Goal: Check status: Check status

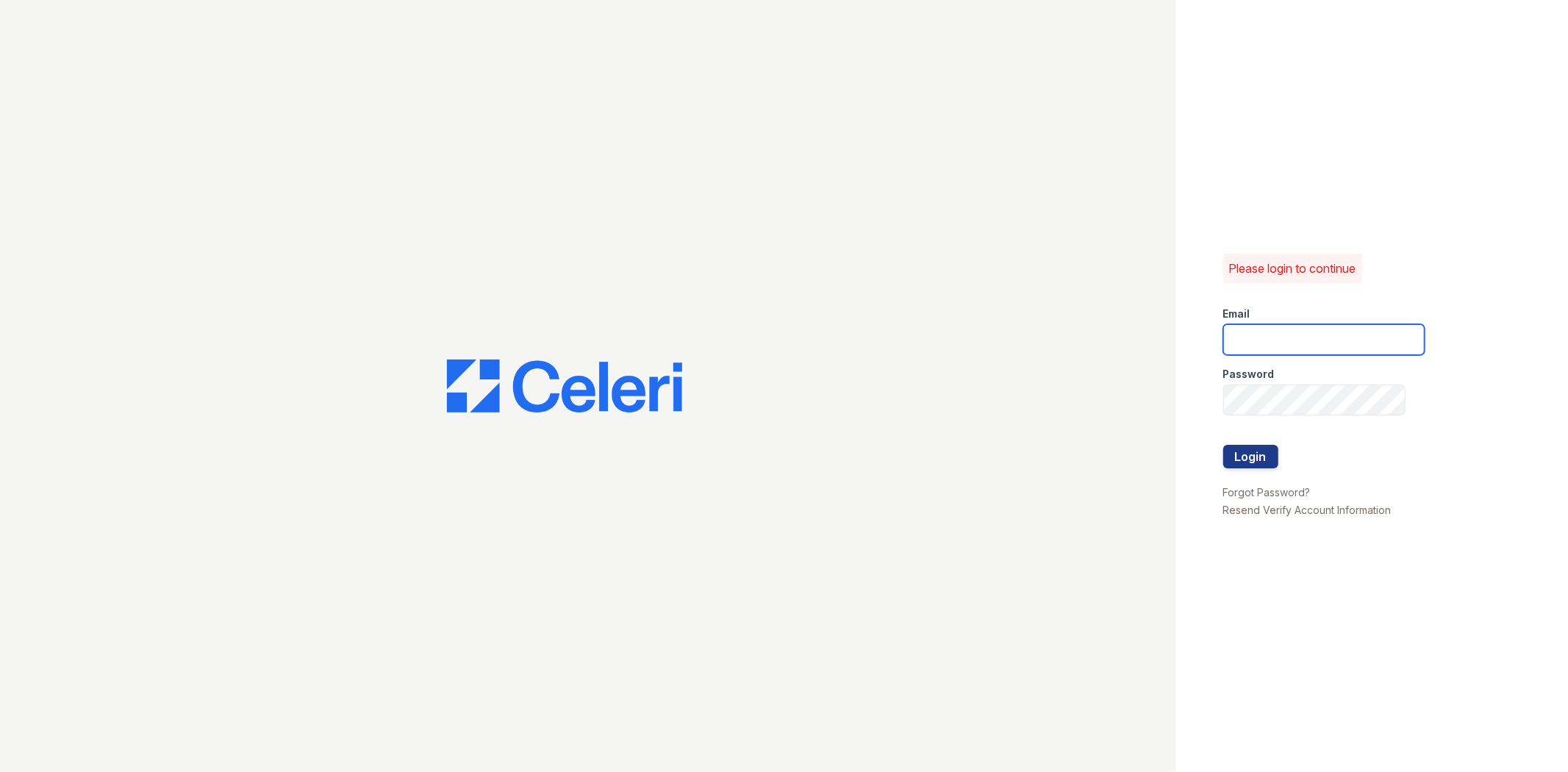
click at [1297, 353] on input "email" at bounding box center [1325, 339] width 202 height 31
type input "brixton1@cafmanagement.com"
click at [1224, 445] on button "Login" at bounding box center [1251, 456] width 55 height 24
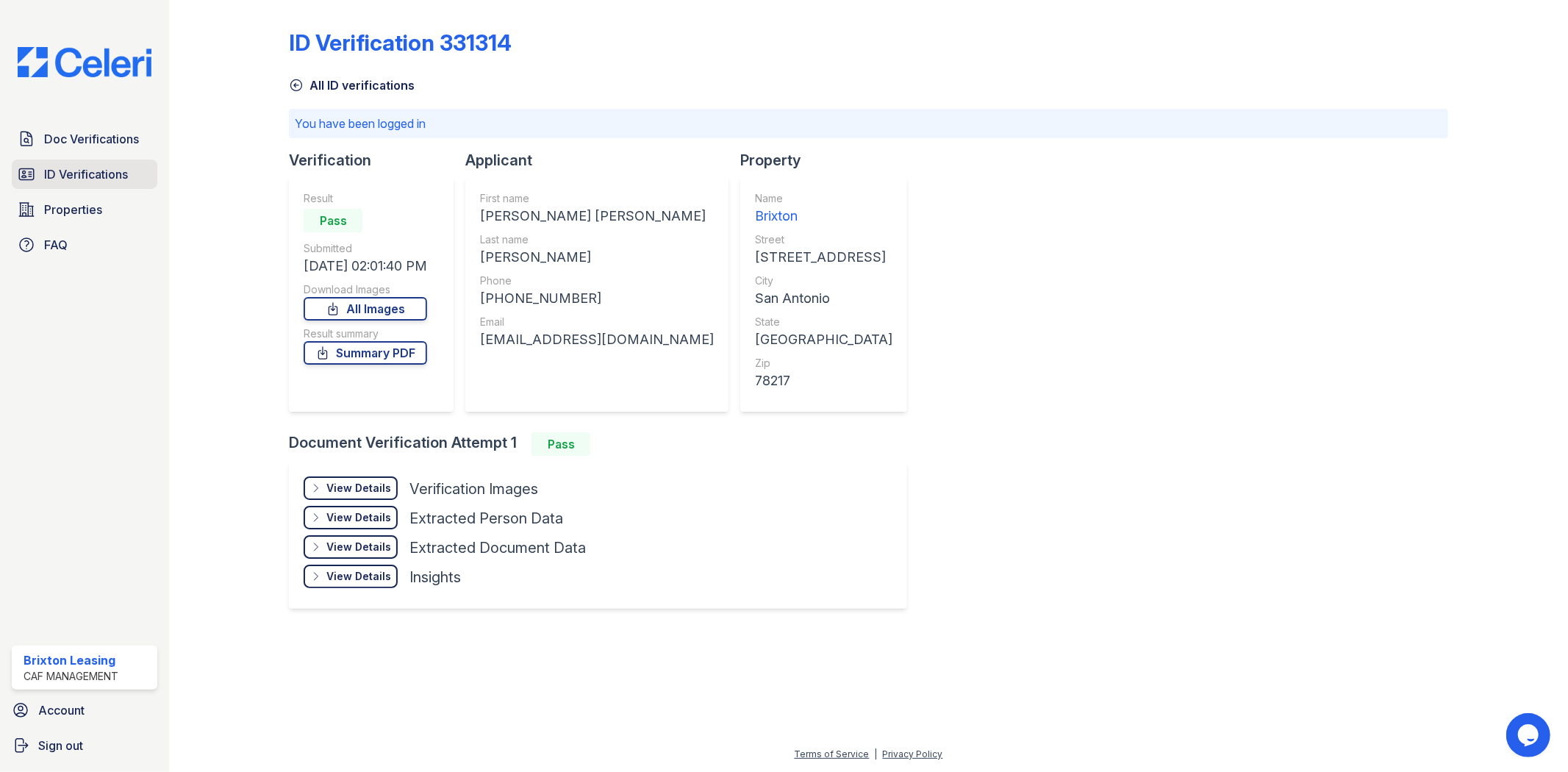
click at [100, 171] on span "ID Verifications" at bounding box center [86, 173] width 84 height 18
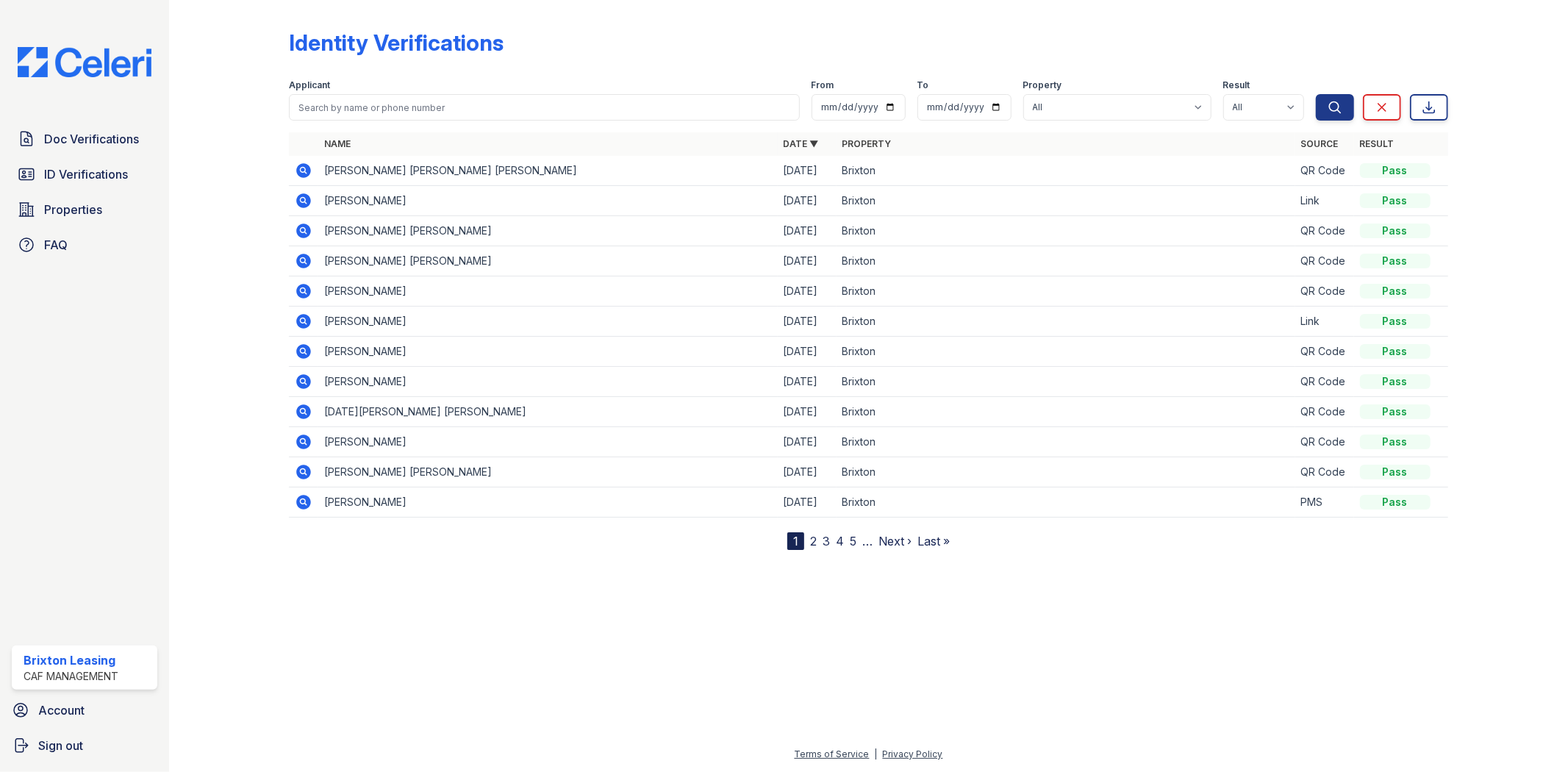
click at [305, 175] on icon at bounding box center [305, 171] width 15 height 15
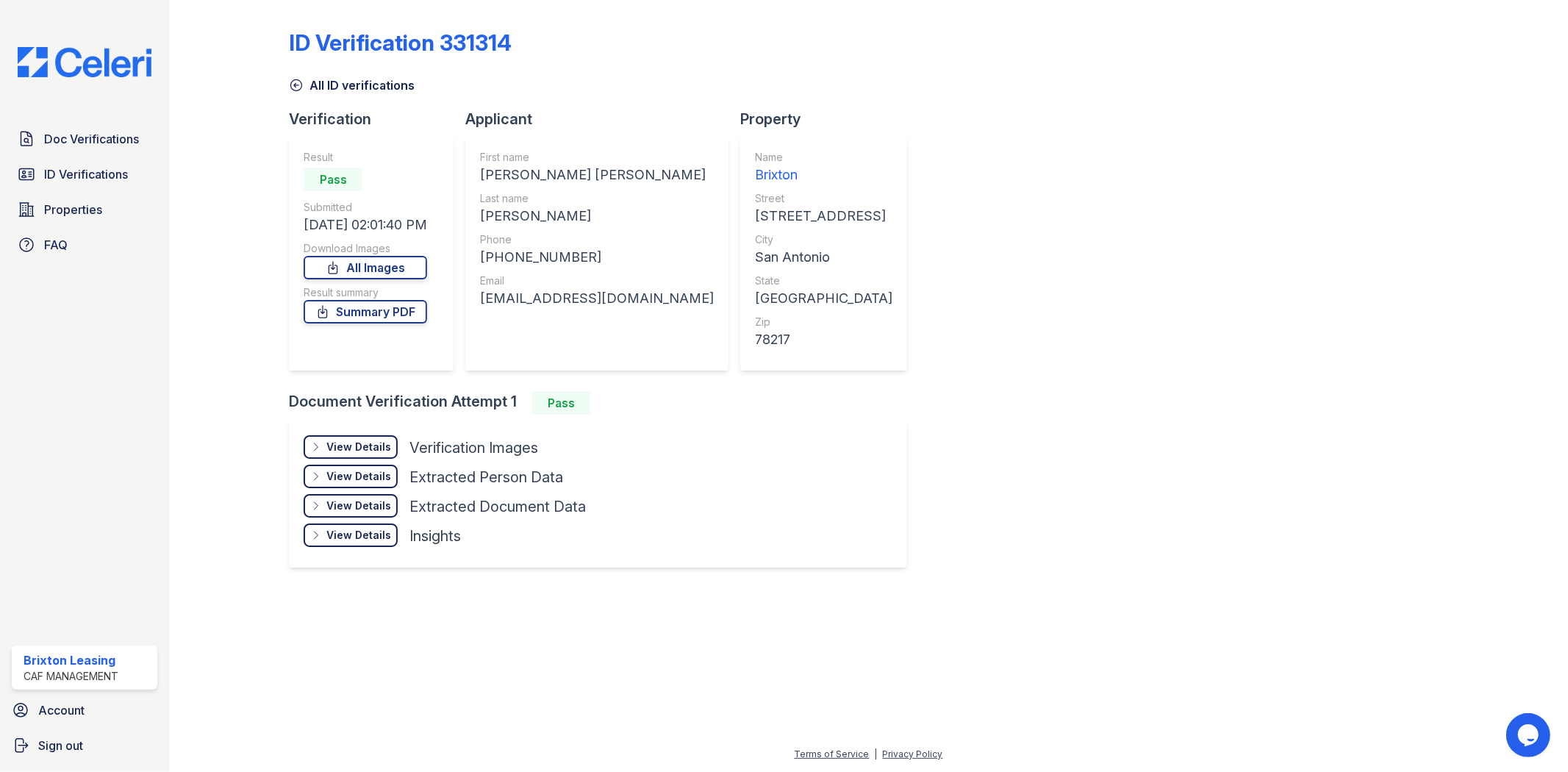
click at [335, 436] on div "View Details Details" at bounding box center [351, 447] width 94 height 24
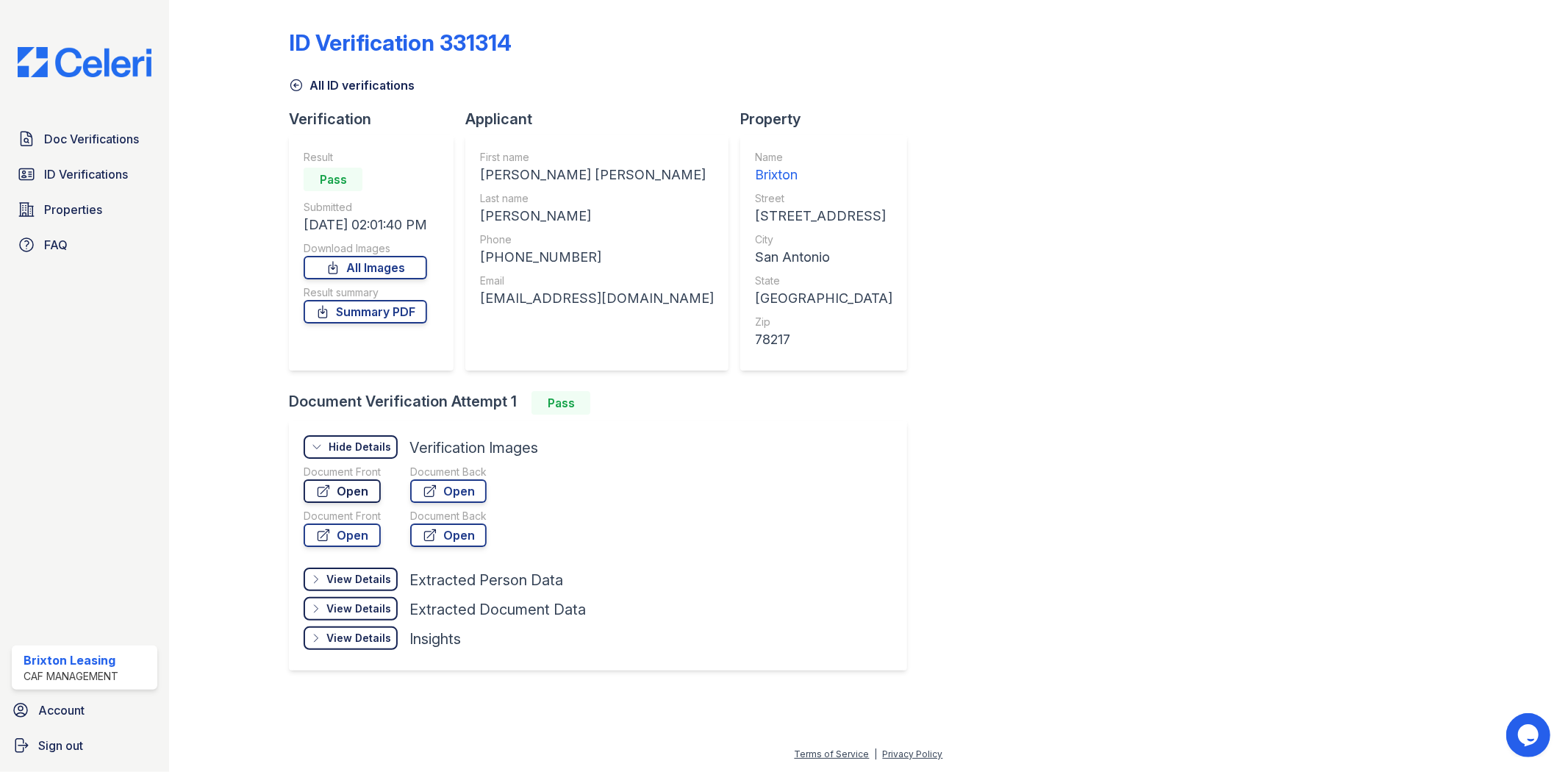
click at [341, 495] on link "Open" at bounding box center [342, 490] width 77 height 24
click at [64, 181] on span "ID Verifications" at bounding box center [86, 173] width 84 height 18
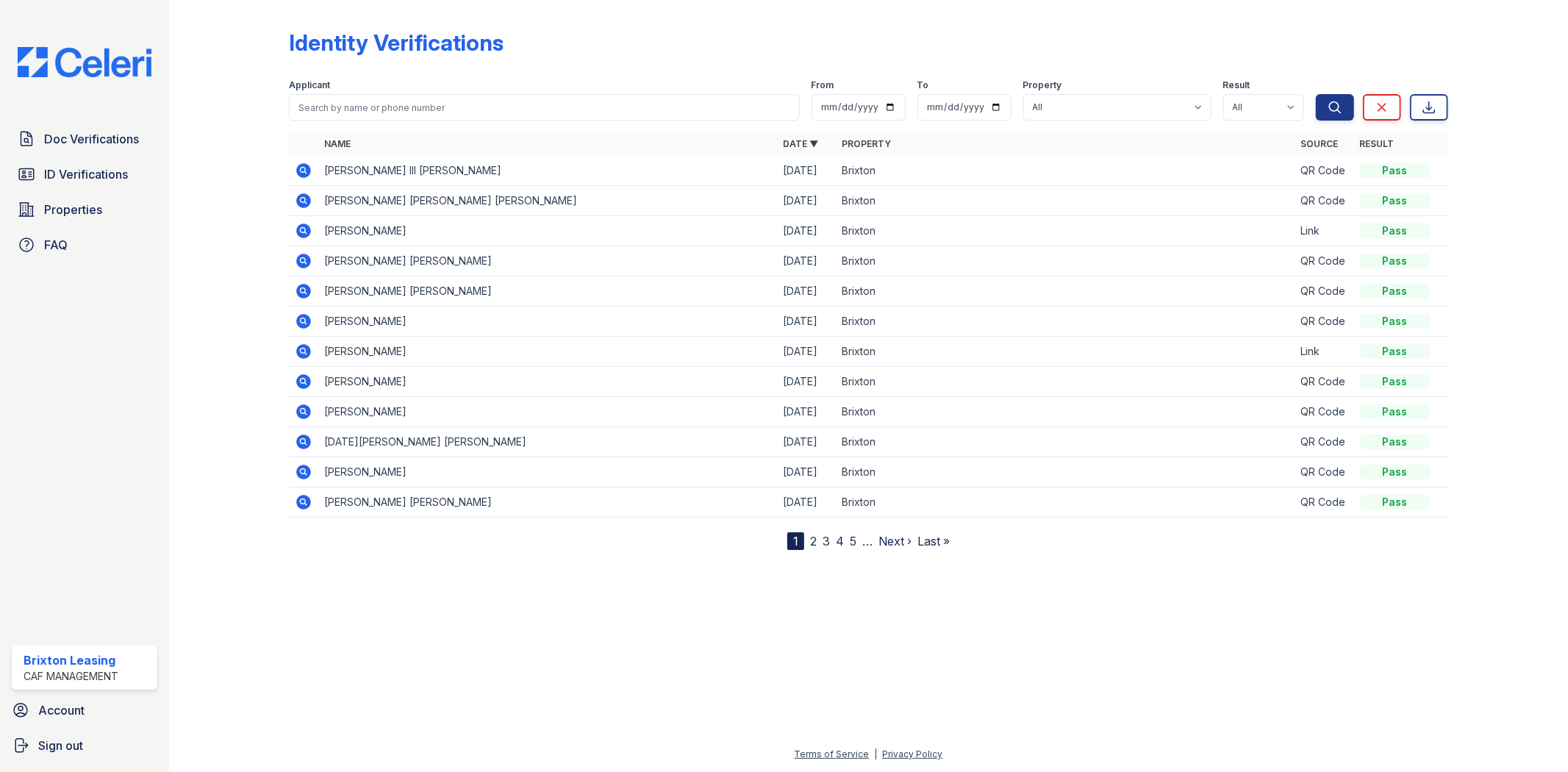
click at [305, 171] on icon at bounding box center [304, 171] width 18 height 18
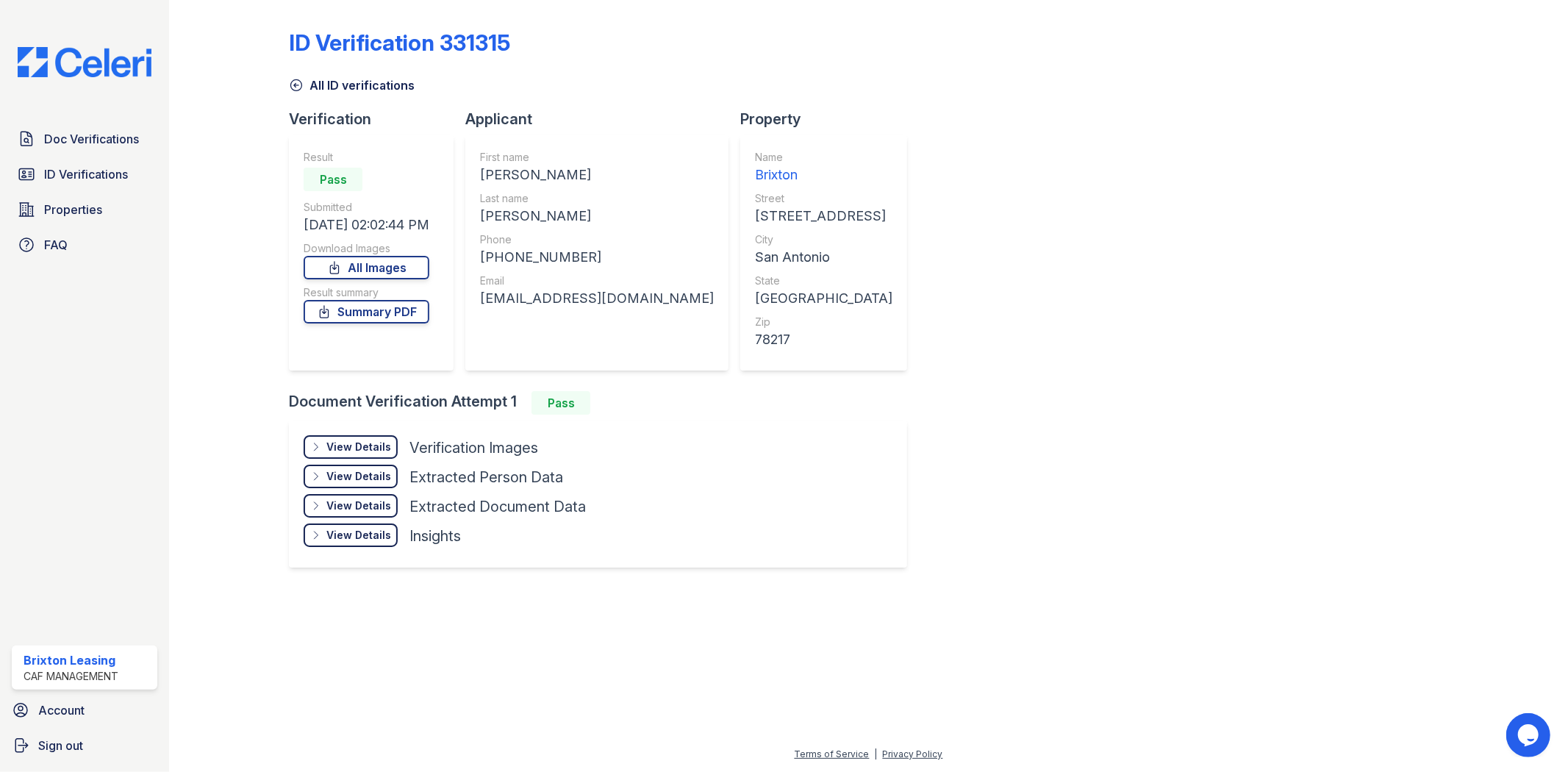
click at [358, 451] on div "View Details" at bounding box center [358, 447] width 65 height 15
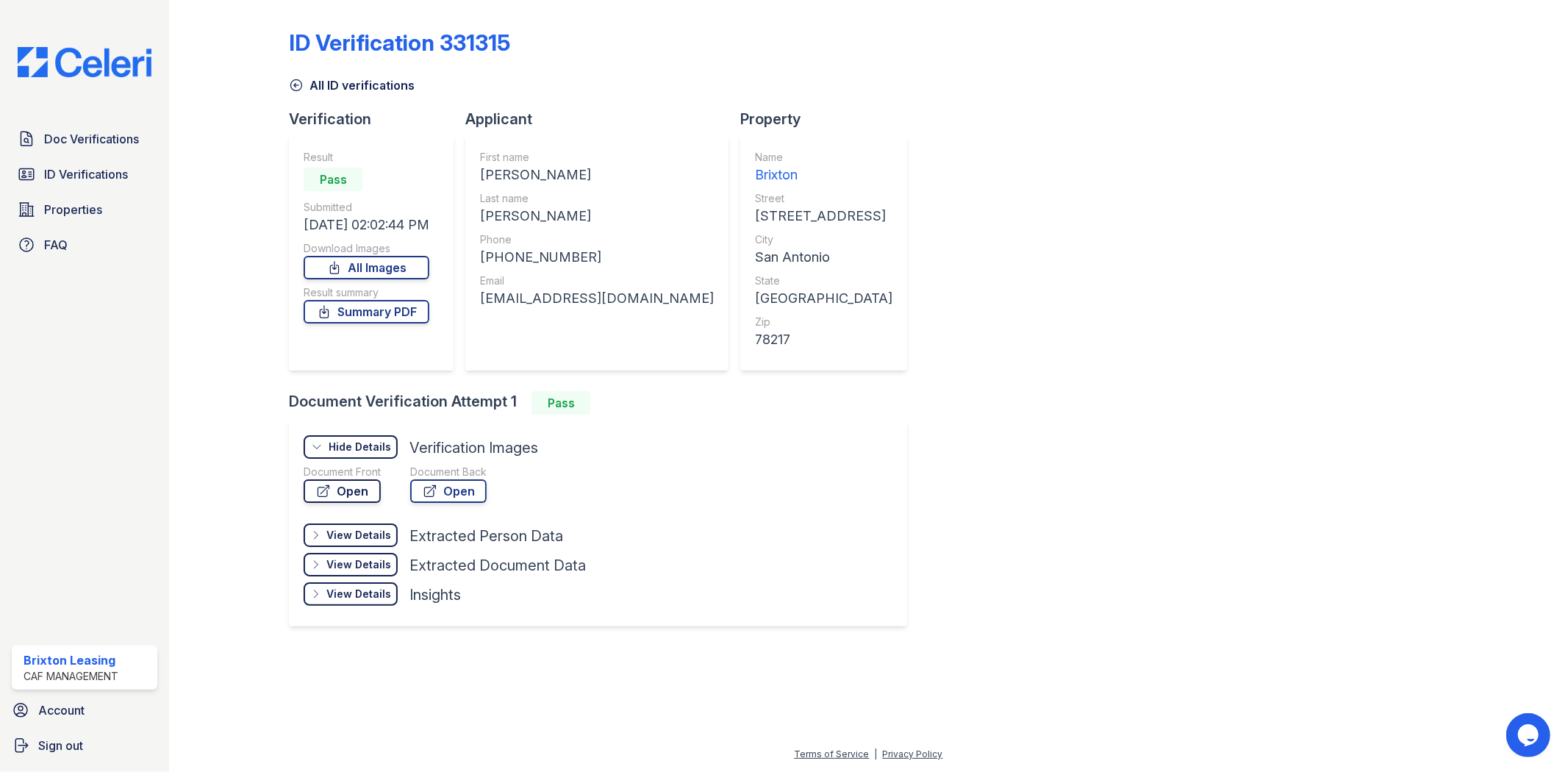
click at [355, 490] on link "Open" at bounding box center [342, 490] width 77 height 24
